Goal: Use online tool/utility: Utilize a website feature to perform a specific function

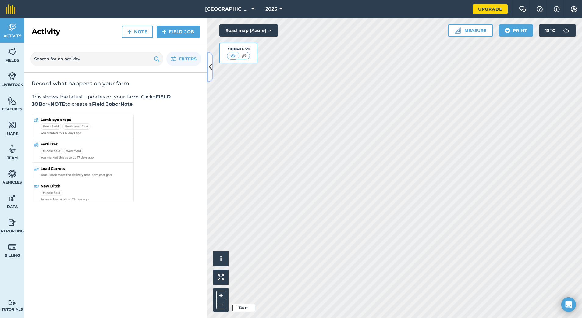
click at [209, 65] on icon at bounding box center [210, 67] width 3 height 11
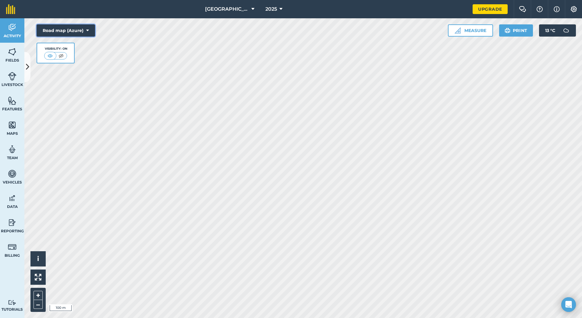
click at [64, 29] on button "Road map (Azure)" at bounding box center [66, 30] width 58 height 12
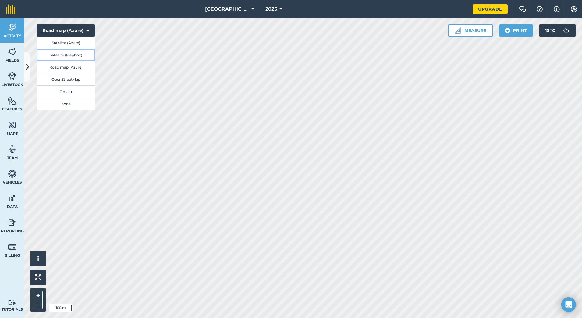
click at [66, 52] on button "Satellite (Mapbox)" at bounding box center [66, 55] width 58 height 12
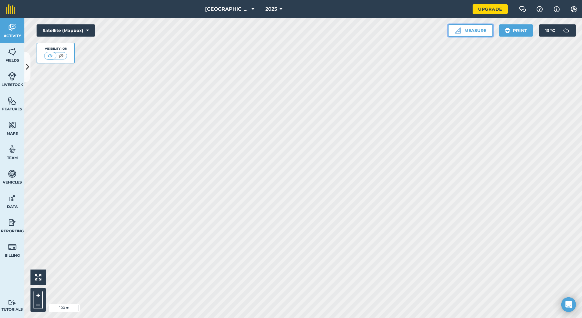
click at [469, 29] on button "Measure" at bounding box center [470, 30] width 45 height 12
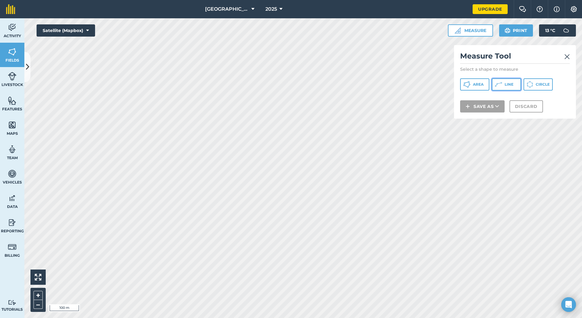
drag, startPoint x: 511, startPoint y: 83, endPoint x: 476, endPoint y: 101, distance: 39.0
click at [511, 84] on span "Line" at bounding box center [508, 84] width 9 height 5
click at [568, 57] on img at bounding box center [566, 56] width 5 height 7
